Goal: Task Accomplishment & Management: Manage account settings

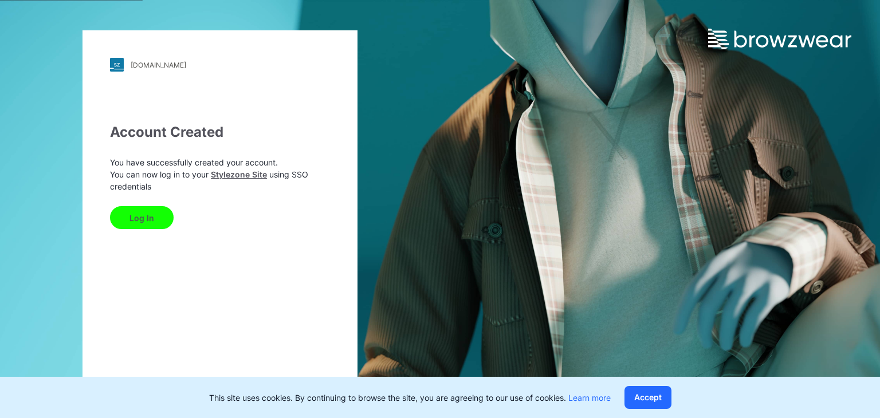
click at [155, 218] on button "Log In" at bounding box center [142, 217] width 64 height 23
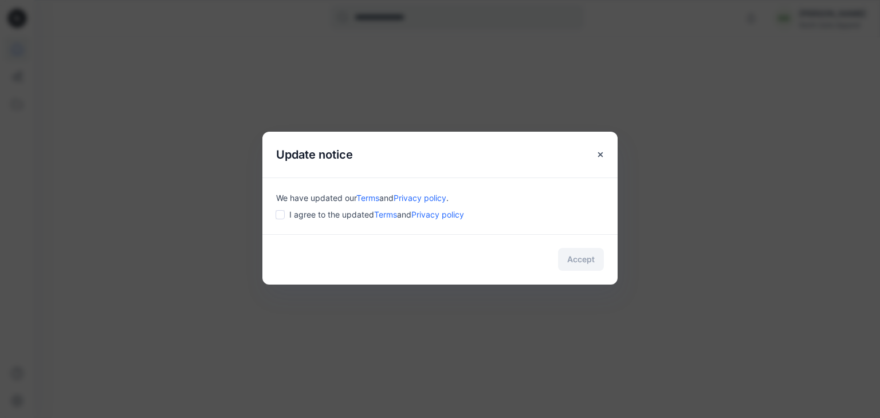
click at [287, 214] on div "I agree to the updated Terms and Privacy policy" at bounding box center [440, 215] width 328 height 12
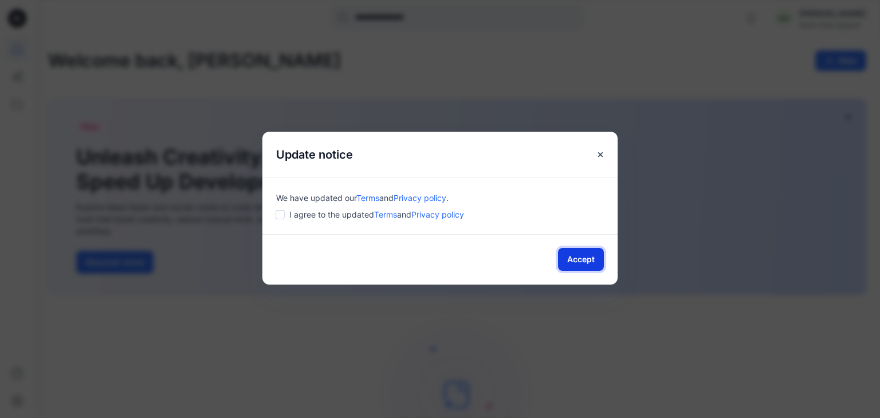
click at [594, 260] on button "Accept" at bounding box center [581, 259] width 46 height 23
